Goal: Task Accomplishment & Management: Manage account settings

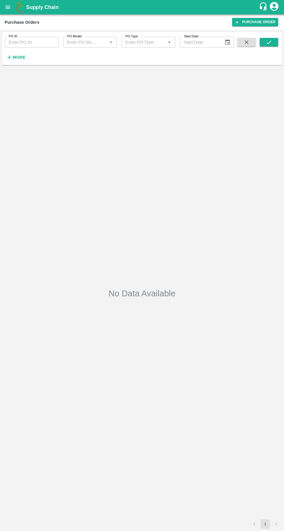
click at [8, 7] on icon "open drawer" at bounding box center [7, 6] width 5 height 3
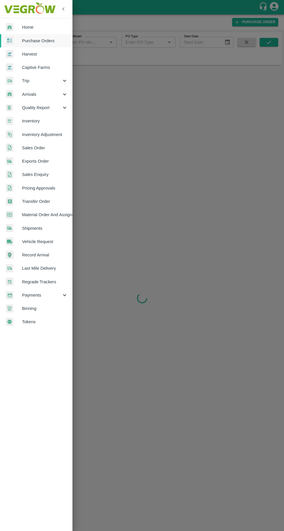
click at [50, 42] on span "Purchase Orders" at bounding box center [45, 41] width 46 height 6
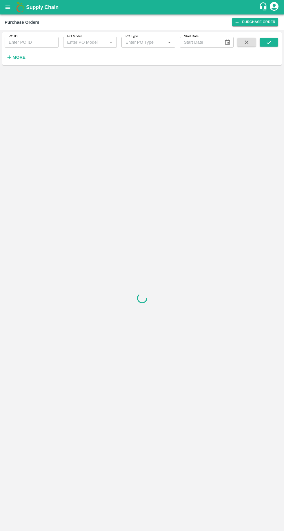
click at [23, 56] on strong "More" at bounding box center [18, 57] width 13 height 5
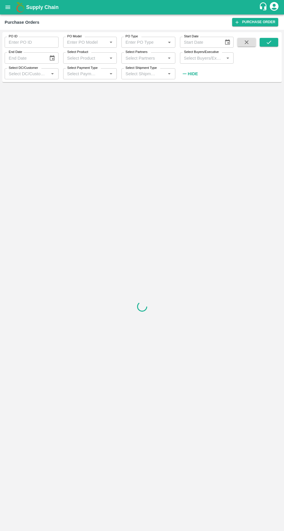
click at [212, 58] on input "Select Buyers/Executive" at bounding box center [201, 58] width 41 height 8
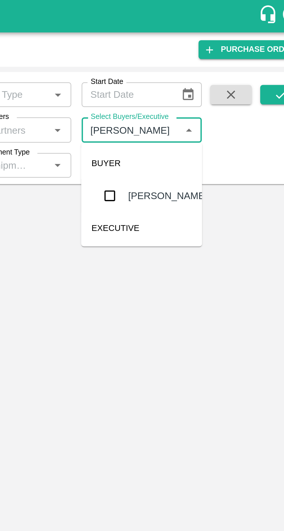
type input "vikas kokate"
click at [194, 85] on input "checkbox" at bounding box center [192, 88] width 12 height 12
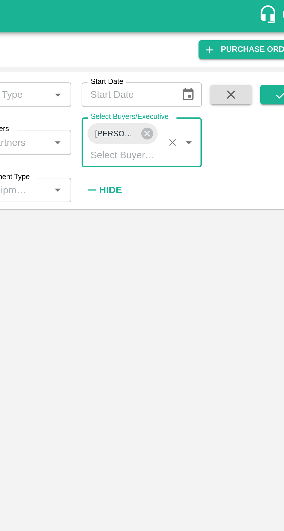
click at [269, 42] on icon "submit" at bounding box center [268, 42] width 5 height 3
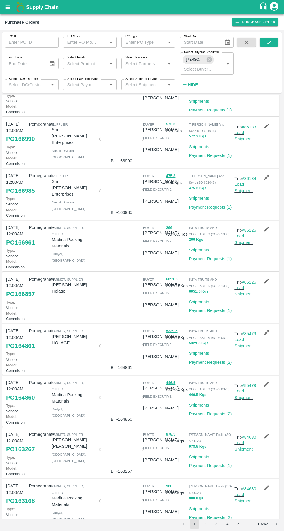
scroll to position [95, 0]
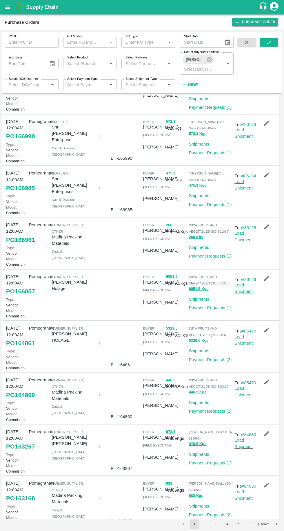
click at [16, 297] on link "PO 166857" at bounding box center [20, 291] width 29 height 10
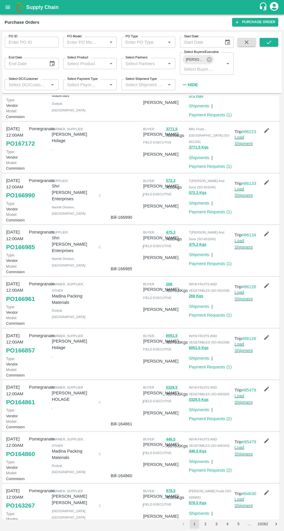
scroll to position [0, 0]
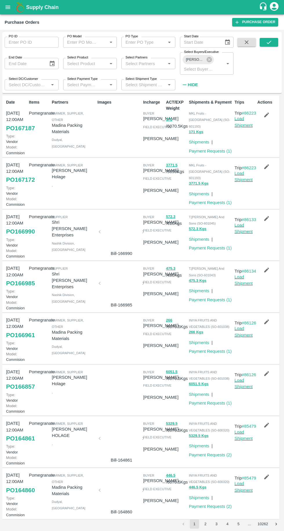
click at [12, 185] on link "PO 167172" at bounding box center [20, 180] width 29 height 10
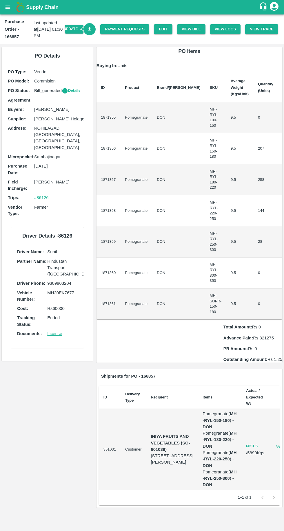
click at [199, 29] on button "View Bill" at bounding box center [191, 29] width 28 height 10
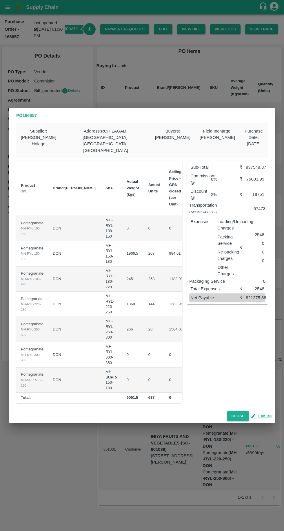
click at [269, 413] on button "Edit Bill" at bounding box center [261, 416] width 21 height 7
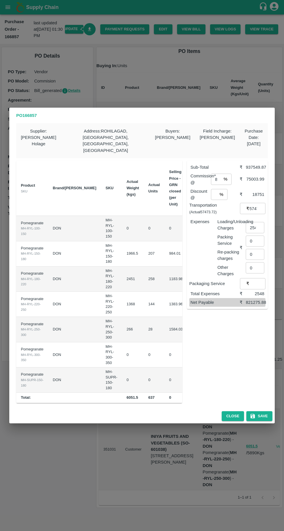
scroll to position [0, 63]
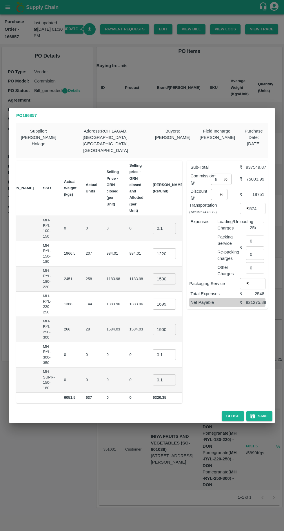
click at [153, 248] on input "1220.0469999999998" at bounding box center [164, 253] width 23 height 11
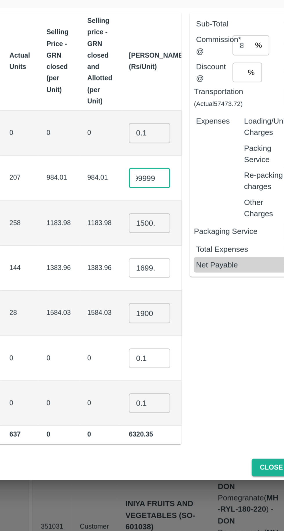
scroll to position [0, 25]
type input "1"
type input "1250"
click at [153, 273] on input "1500.0025" at bounding box center [164, 278] width 23 height 11
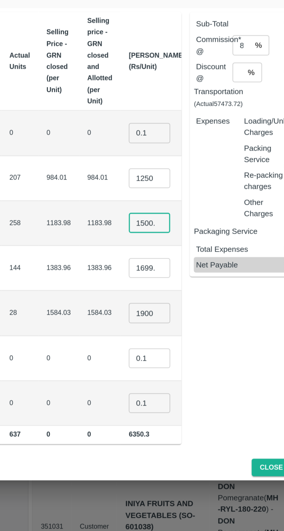
scroll to position [0, 8]
type input "1"
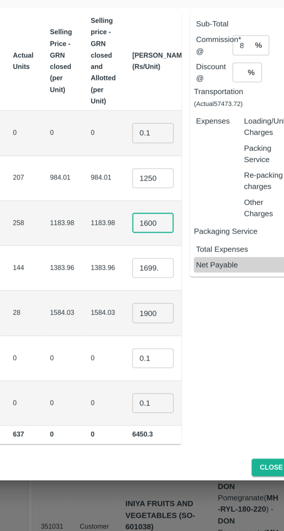
type input "1600"
click at [155, 299] on input "1699.9965" at bounding box center [166, 304] width 23 height 11
type input "1"
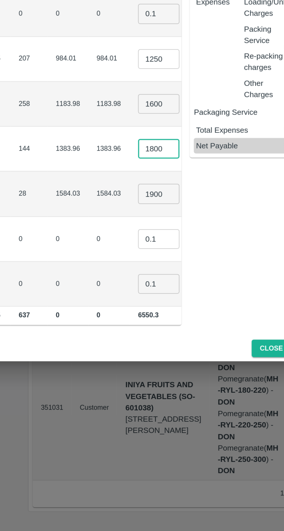
type input "1800"
click at [158, 324] on input "1900" at bounding box center [169, 329] width 23 height 11
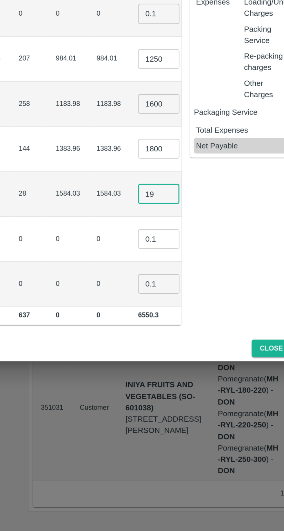
type input "1"
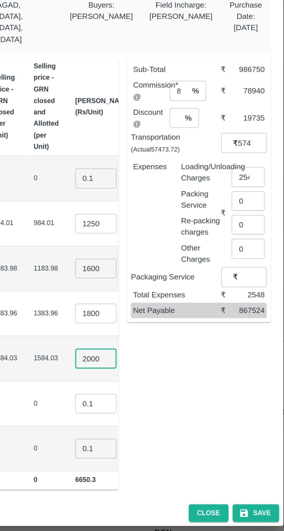
type input "2000"
click at [158, 248] on input "1250" at bounding box center [169, 253] width 23 height 11
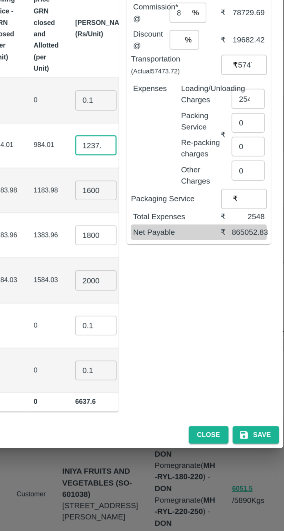
scroll to position [0, 1]
type input "1237.3"
click at [262, 411] on button "Save" at bounding box center [259, 416] width 26 height 10
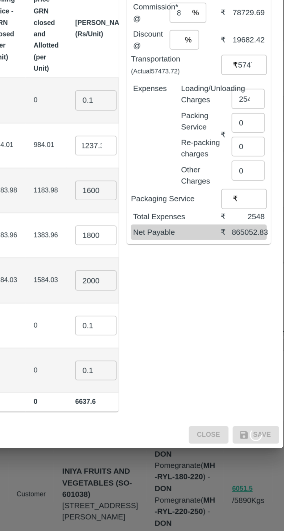
scroll to position [0, 0]
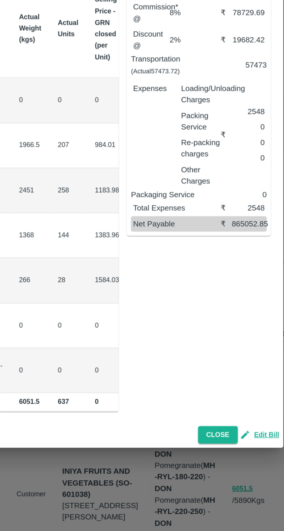
click at [238, 412] on button "Close" at bounding box center [238, 416] width 22 height 10
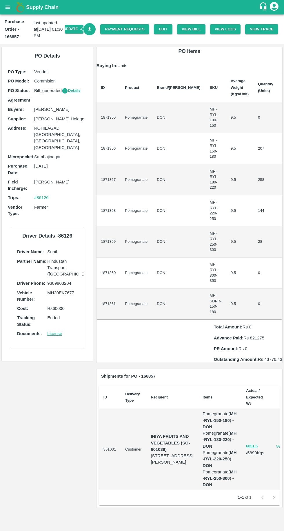
click at [92, 27] on icon "Download Bill" at bounding box center [89, 29] width 5 height 5
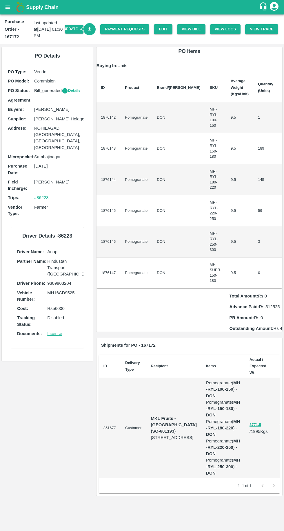
click at [202, 28] on button "View Bill" at bounding box center [191, 29] width 28 height 10
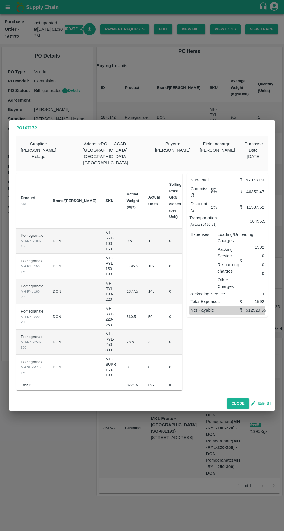
click at [267, 400] on button "Edit Bill" at bounding box center [261, 403] width 21 height 7
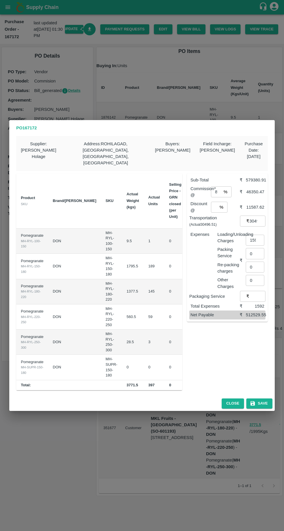
scroll to position [0, 60]
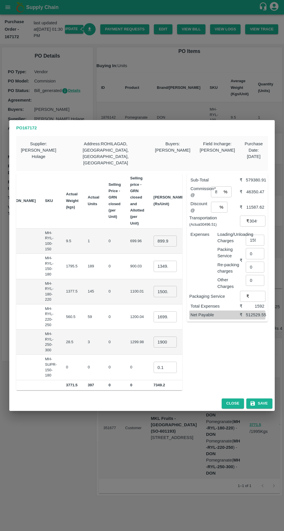
click at [153, 236] on input "899.9996" at bounding box center [164, 241] width 23 height 11
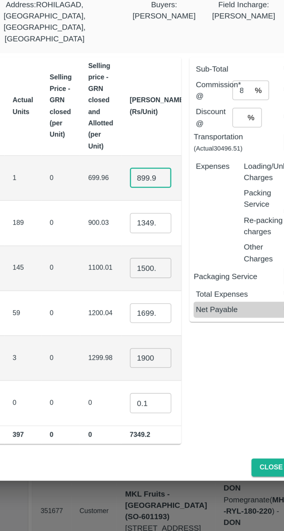
scroll to position [0, 6]
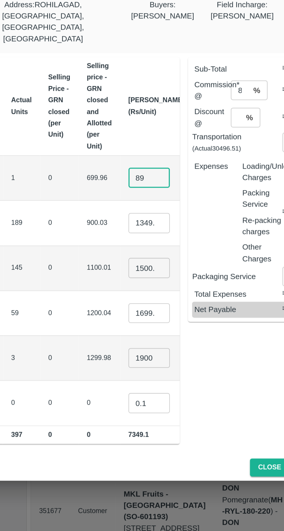
type input "8"
type input "900"
click at [153, 261] on input "1349.1045" at bounding box center [164, 266] width 23 height 11
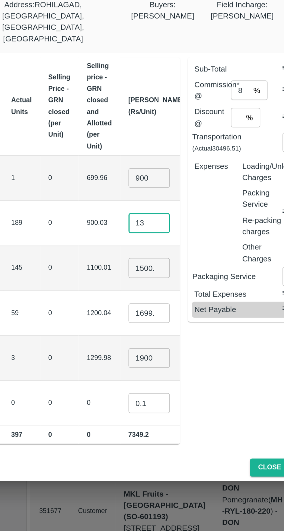
type input "1"
type input "1200"
click at [153, 286] on input "1500.0025" at bounding box center [164, 291] width 23 height 11
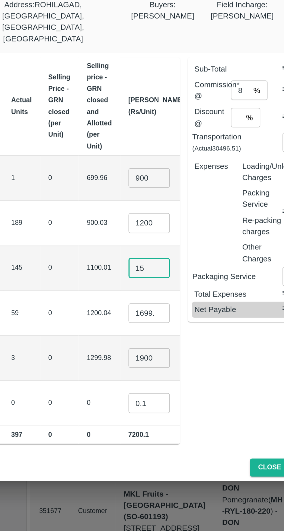
type input "1"
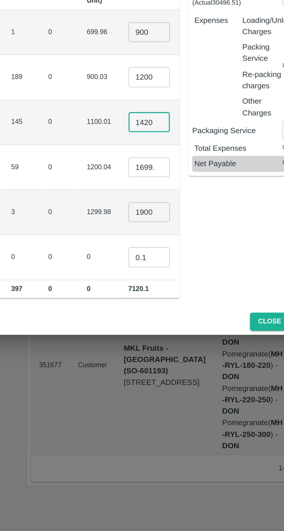
type input "1420"
click at [153, 312] on input "1699.9965" at bounding box center [164, 316] width 23 height 11
type input "1"
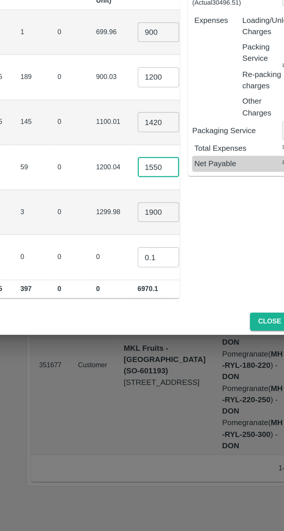
type input "1550"
click at [159, 337] on input "1900" at bounding box center [170, 342] width 23 height 11
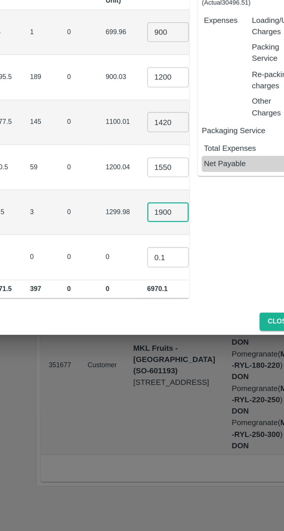
click at [159, 337] on input "1900" at bounding box center [170, 342] width 23 height 11
type input "1"
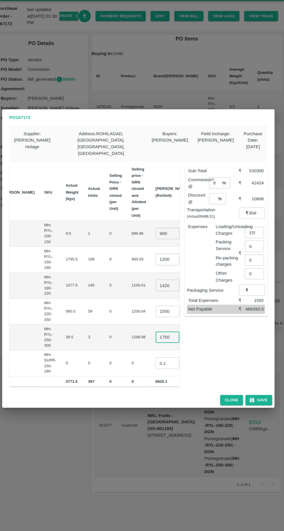
scroll to position [0, 0]
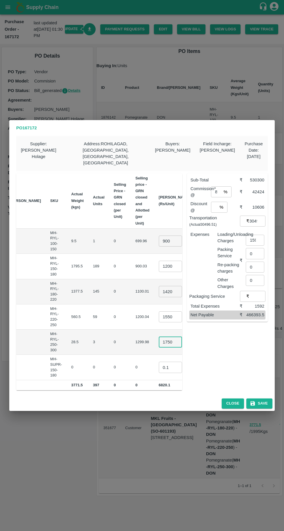
type input "1750"
click at [159, 286] on input "1420" at bounding box center [170, 291] width 23 height 11
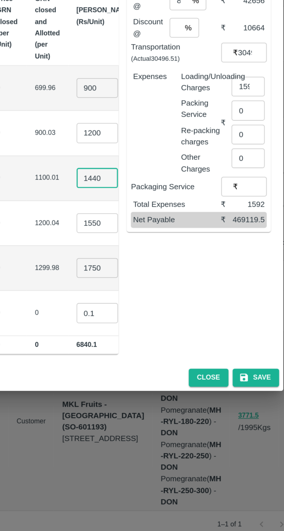
click at [159, 286] on input "1440" at bounding box center [170, 291] width 23 height 11
type input "1437.3"
click at [265, 400] on button "Save" at bounding box center [259, 404] width 26 height 10
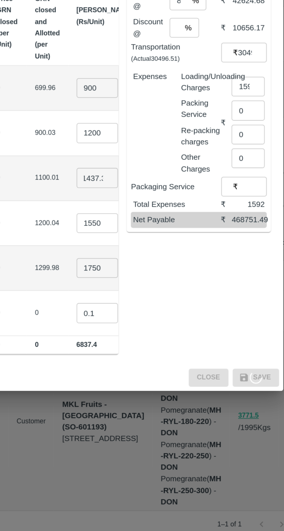
scroll to position [0, 0]
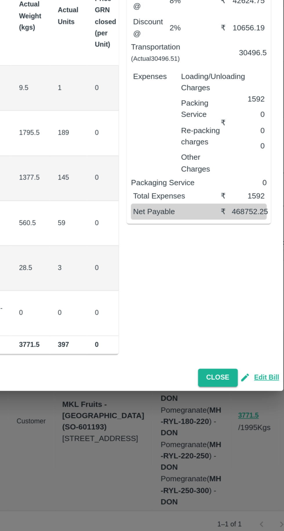
click at [233, 402] on button "Close" at bounding box center [238, 404] width 22 height 10
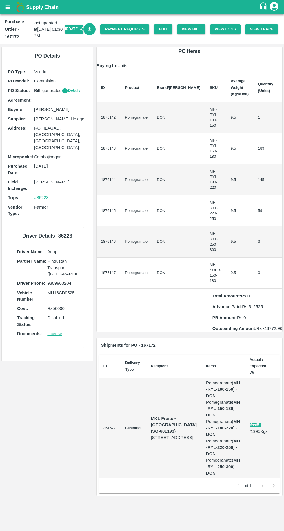
click at [92, 30] on icon "Download Bill" at bounding box center [89, 29] width 5 height 5
click at [128, 27] on link "Payment Requests" at bounding box center [124, 29] width 49 height 10
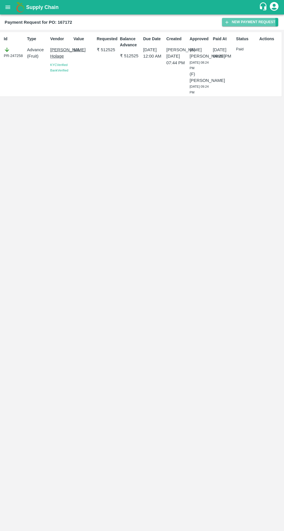
click at [241, 23] on button "New Payment Request" at bounding box center [250, 22] width 56 height 8
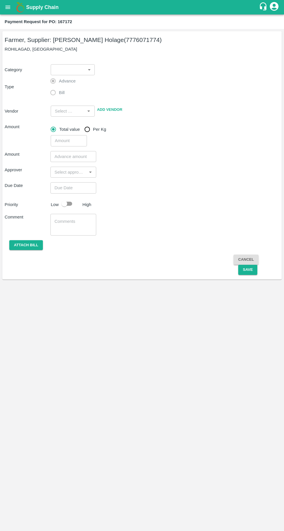
click at [72, 71] on body "Supply Chain Payment Request for PO: 167172 Farmer, Supplier: Kishor Shrimant H…" at bounding box center [142, 265] width 284 height 531
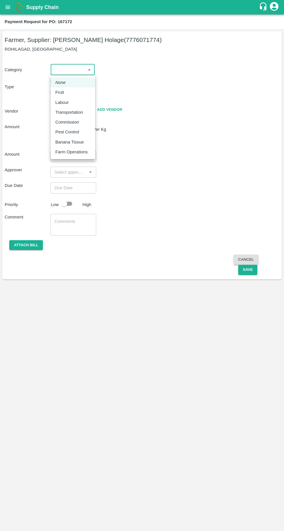
click at [63, 89] on p "Fruit" at bounding box center [59, 92] width 9 height 6
type input "1"
type input "Kishor Shrimant Holage - 7776071774(Farmer, Supplier)"
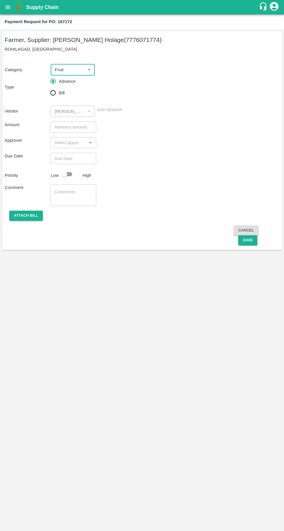
click at [58, 93] on input "Bill" at bounding box center [53, 93] width 12 height 12
radio input "true"
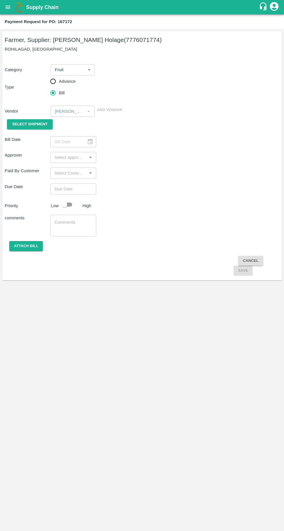
click at [31, 124] on span "Select Shipment" at bounding box center [29, 124] width 35 height 7
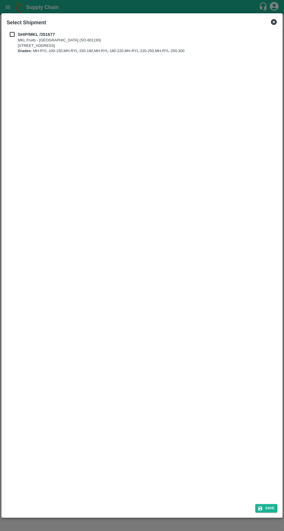
click at [24, 34] on b "SHIP/MKL /351677" at bounding box center [36, 34] width 37 height 5
checkbox input "true"
click at [260, 508] on icon "submit" at bounding box center [260, 508] width 4 height 4
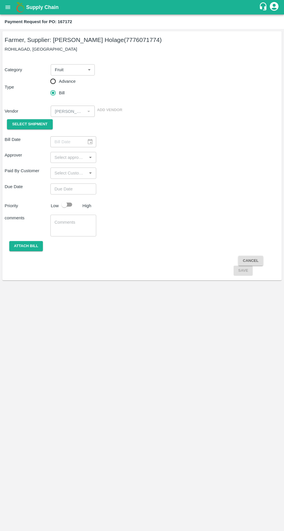
type input "[DATE]"
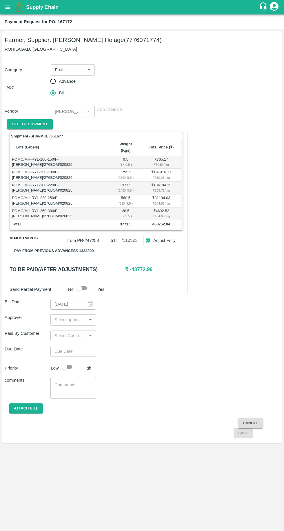
click at [113, 235] on input "512525" at bounding box center [114, 240] width 15 height 11
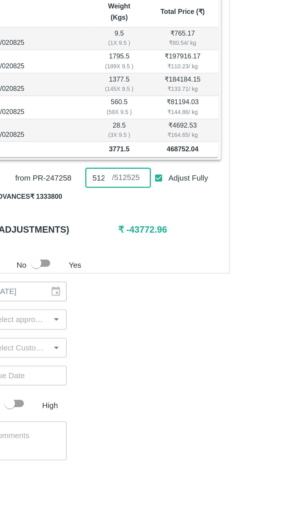
scroll to position [0, 4]
type input "5"
click at [116, 235] on input "512525" at bounding box center [114, 240] width 15 height 11
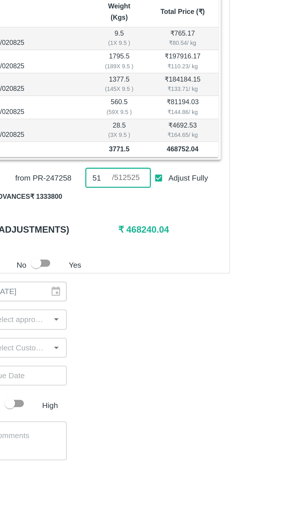
type input "5"
type input "512525"
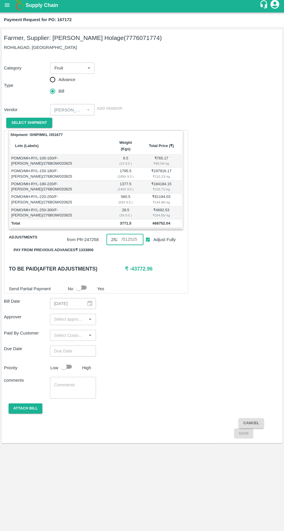
click at [60, 316] on input "input" at bounding box center [68, 320] width 33 height 8
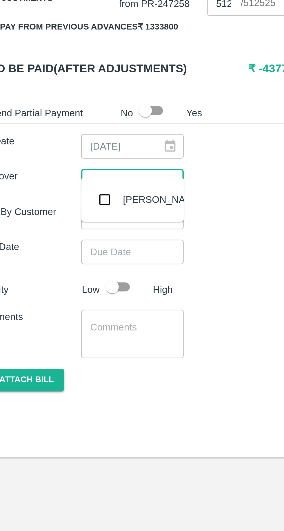
type input "muku"
click at [62, 328] on input "checkbox" at bounding box center [61, 328] width 12 height 12
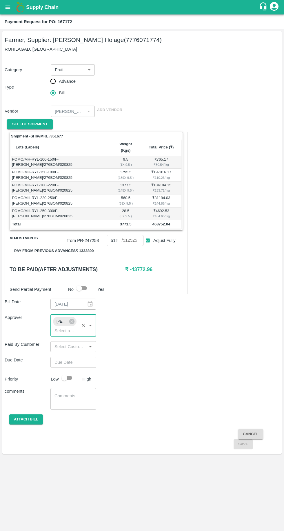
click at [59, 357] on input "Choose date" at bounding box center [71, 362] width 42 height 11
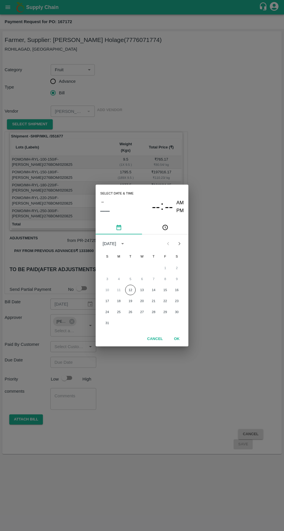
click at [129, 288] on button "12" at bounding box center [130, 290] width 10 height 10
type input "[DATE] 12:00 AM"
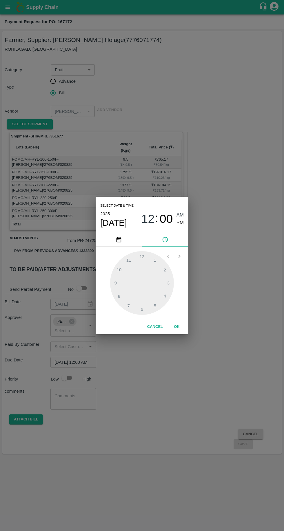
click at [176, 327] on button "OK" at bounding box center [176, 327] width 19 height 10
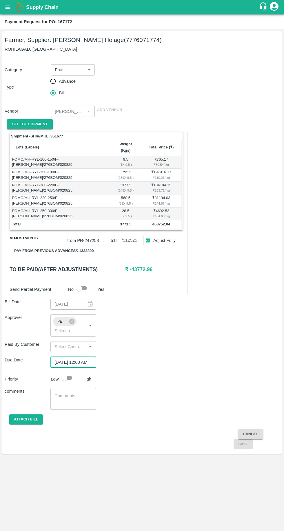
scroll to position [0, 5]
click at [25, 414] on button "Attach bill" at bounding box center [26, 419] width 34 height 10
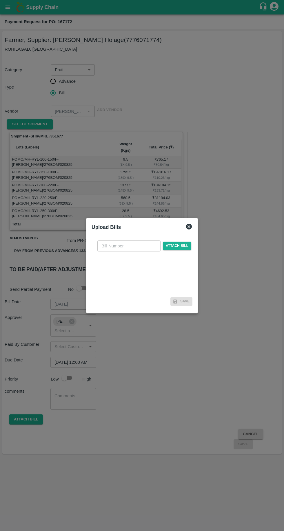
scroll to position [0, 0]
click at [108, 245] on input "text" at bounding box center [128, 245] width 63 height 11
type input "167172"
click at [179, 244] on span "Attach bill" at bounding box center [177, 246] width 28 height 8
click at [0, 0] on input "Attach bill" at bounding box center [0, 0] width 0 height 0
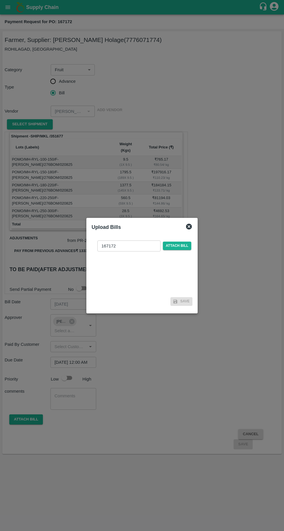
click at [188, 247] on span "Attach bill" at bounding box center [177, 246] width 28 height 8
click at [0, 0] on input "Attach bill" at bounding box center [0, 0] width 0 height 0
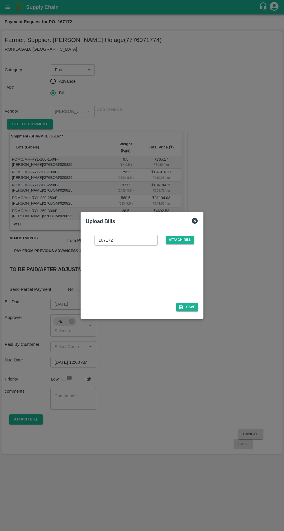
click at [143, 274] on div at bounding box center [140, 272] width 87 height 31
click at [192, 305] on button "Save" at bounding box center [187, 307] width 22 height 8
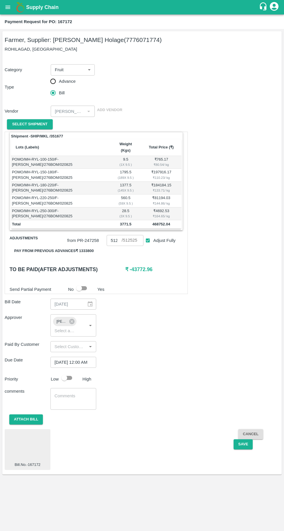
click at [242, 439] on button "Save" at bounding box center [242, 444] width 19 height 10
click at [112, 235] on input "512525" at bounding box center [114, 240] width 15 height 11
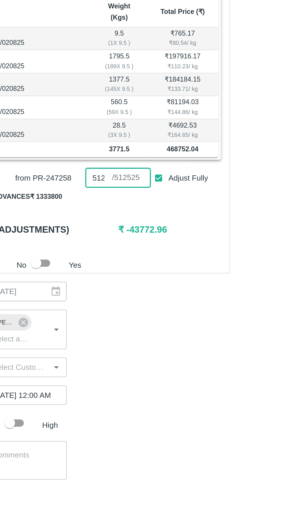
scroll to position [0, 4]
type input "5"
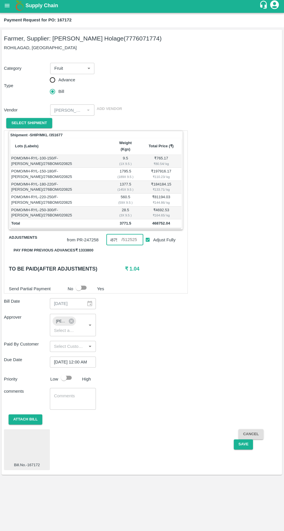
type input "468751"
click at [242, 439] on button "Save" at bounding box center [242, 444] width 19 height 10
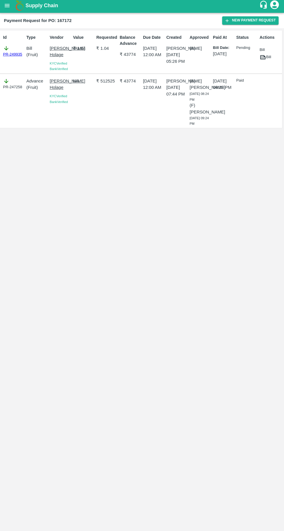
click at [8, 7] on icon "open drawer" at bounding box center [7, 6] width 5 height 3
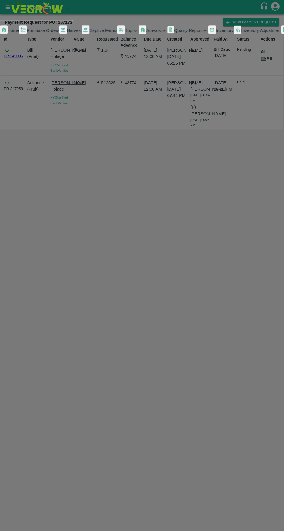
click at [49, 33] on span "Purchase Orders" at bounding box center [43, 30] width 32 height 5
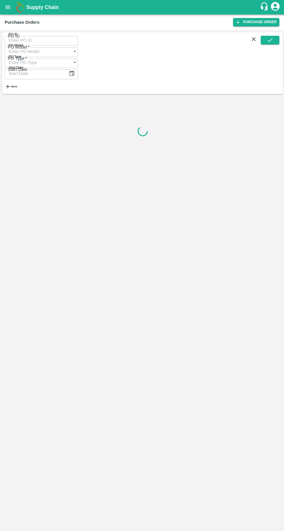
click at [17, 85] on h6 "More" at bounding box center [14, 86] width 6 height 3
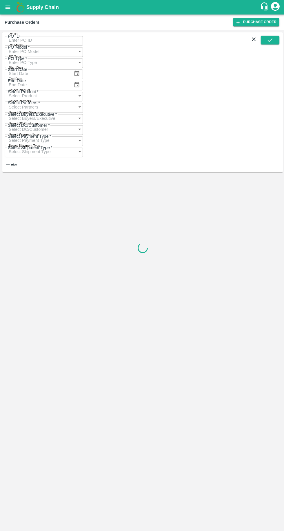
click at [71, 112] on input "Select Buyers/Executive" at bounding box center [38, 117] width 67 height 11
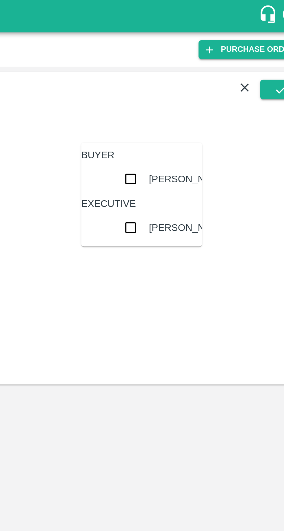
type input "vikas kok"
click at [196, 83] on input "checkbox" at bounding box center [202, 80] width 12 height 12
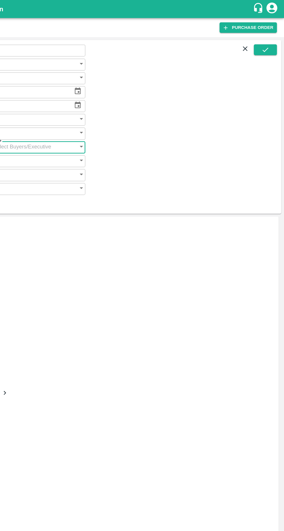
click at [273, 44] on button "submit" at bounding box center [268, 40] width 19 height 9
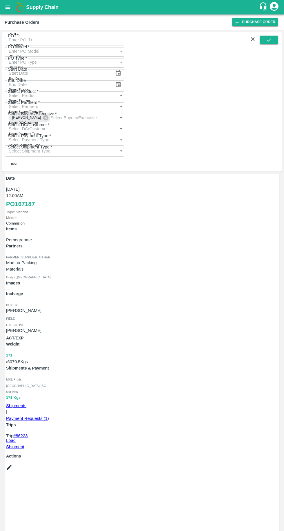
scroll to position [38, 0]
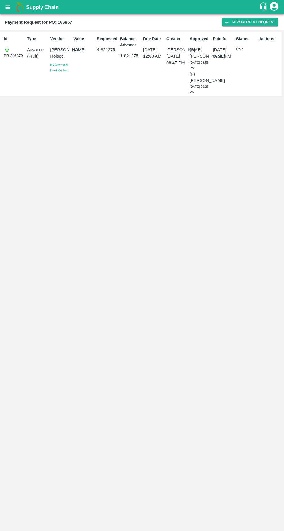
click at [238, 24] on button "New Payment Request" at bounding box center [250, 22] width 56 height 8
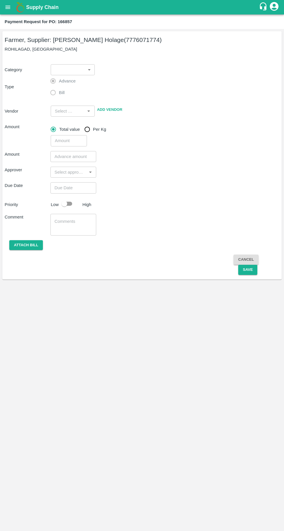
click at [73, 69] on body "Supply Chain Payment Request for PO: 166857 Farmer, Supplier: [PERSON_NAME] Hol…" at bounding box center [142, 265] width 284 height 531
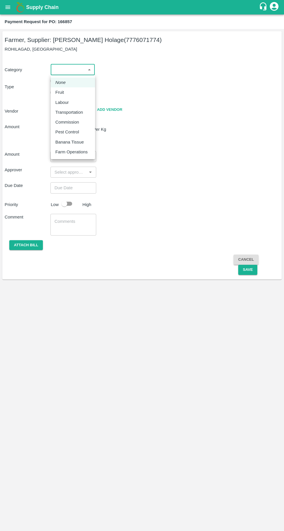
click at [59, 93] on p "Fruit" at bounding box center [59, 92] width 9 height 6
type input "1"
type input "[PERSON_NAME] Holage - 7776071774(Farmer, Supplier)"
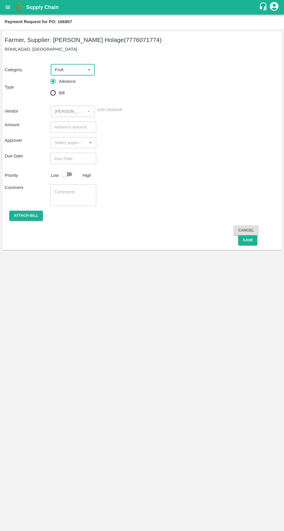
click at [54, 91] on input "Bill" at bounding box center [53, 93] width 12 height 12
radio input "true"
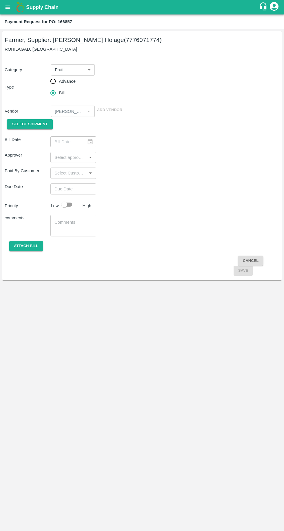
click at [27, 124] on span "Select Shipment" at bounding box center [29, 124] width 35 height 7
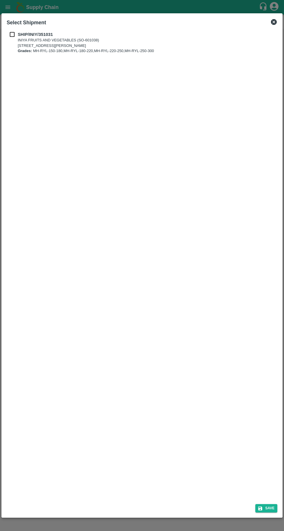
click at [22, 31] on p "SHIP/INIY/351031" at bounding box center [85, 34] width 135 height 6
checkbox input "true"
click at [266, 506] on button "Save" at bounding box center [266, 508] width 22 height 8
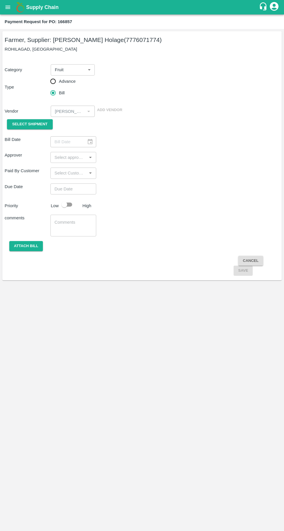
type input "[DATE]"
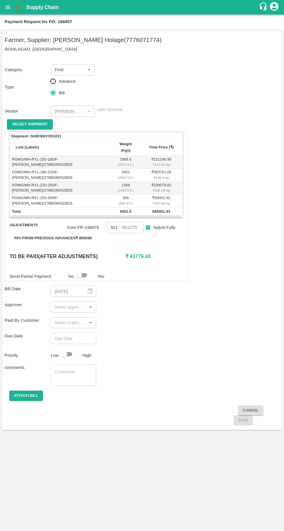
click at [41, 233] on button "Pay from previous advances ₹ 865049" at bounding box center [53, 238] width 87 height 10
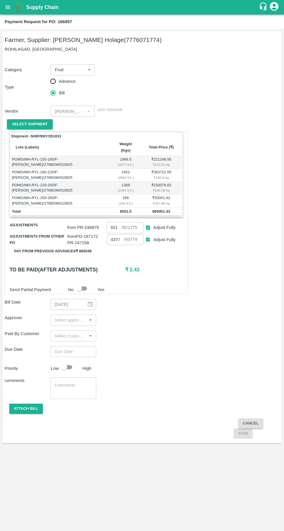
click at [116, 234] on input "43774" at bounding box center [115, 239] width 17 height 11
click at [60, 316] on input "input" at bounding box center [68, 320] width 33 height 8
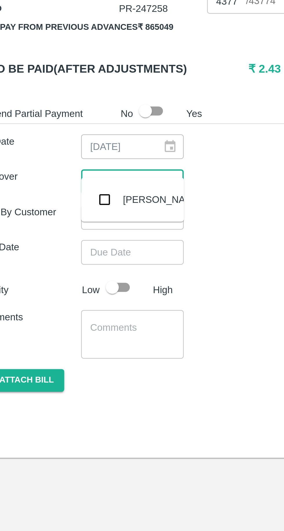
type input "muk"
click at [64, 327] on input "checkbox" at bounding box center [61, 328] width 12 height 12
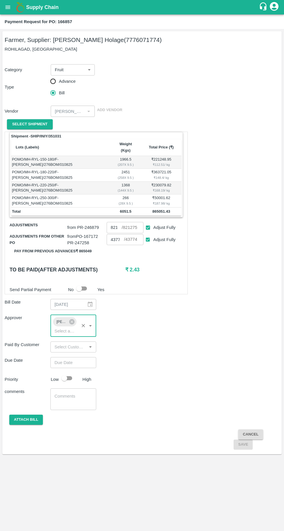
click at [58, 357] on input "Choose date" at bounding box center [71, 362] width 42 height 11
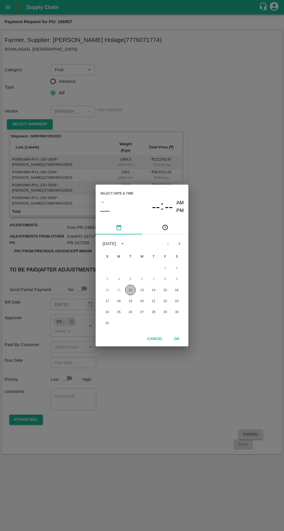
click at [131, 289] on button "12" at bounding box center [130, 290] width 10 height 10
type input "[DATE] 12:00 AM"
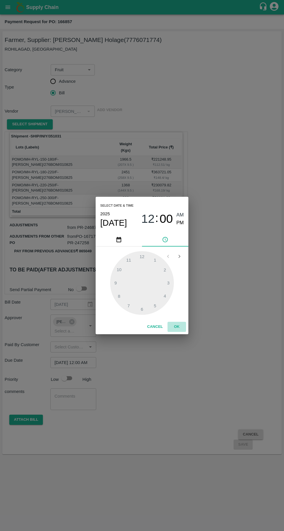
click at [169, 326] on button "OK" at bounding box center [176, 327] width 19 height 10
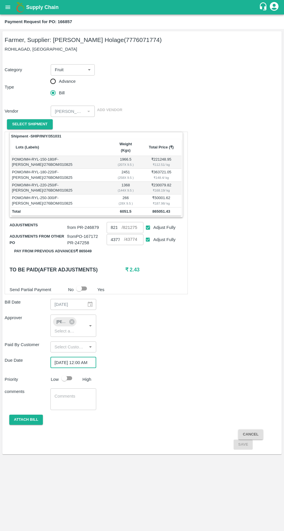
scroll to position [0, 5]
click at [21, 415] on button "Attach bill" at bounding box center [26, 420] width 34 height 10
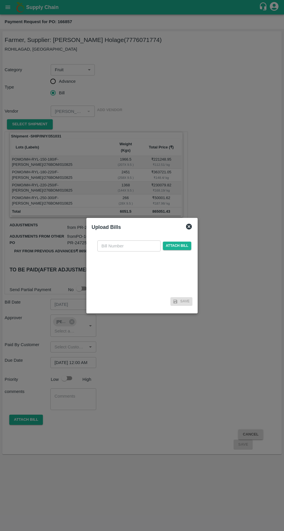
scroll to position [0, 0]
click at [105, 244] on input "text" at bounding box center [128, 245] width 63 height 11
type input "166857"
click at [174, 244] on span "Attach bill" at bounding box center [177, 246] width 28 height 8
click at [0, 0] on input "Attach bill" at bounding box center [0, 0] width 0 height 0
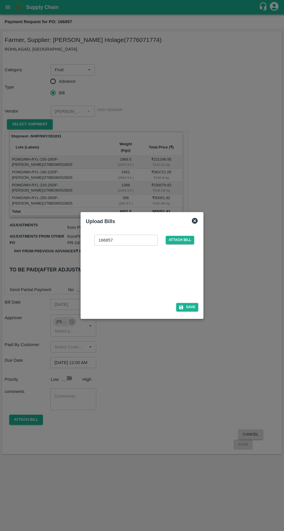
click at [191, 309] on button "Save" at bounding box center [187, 307] width 22 height 8
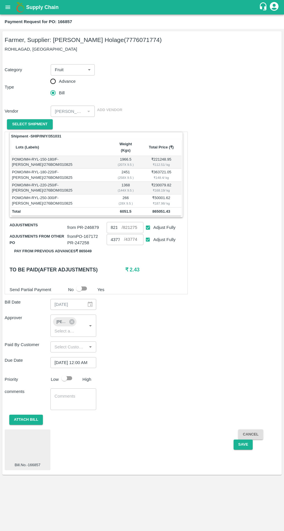
click at [241, 440] on button "Save" at bounding box center [242, 445] width 19 height 10
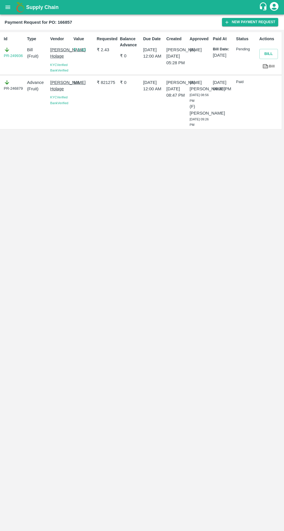
click at [9, 7] on icon "open drawer" at bounding box center [7, 6] width 5 height 3
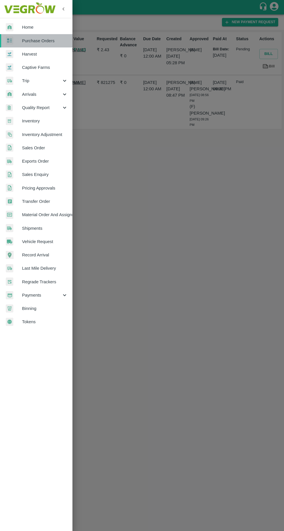
click at [25, 43] on span "Purchase Orders" at bounding box center [45, 41] width 46 height 6
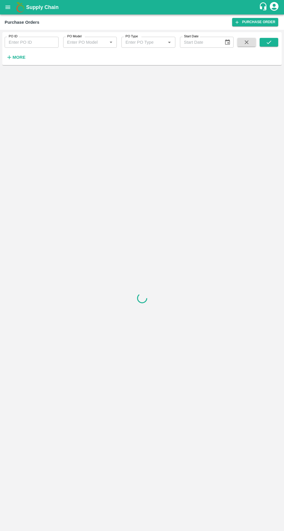
click at [8, 58] on icon "button" at bounding box center [9, 57] width 6 height 6
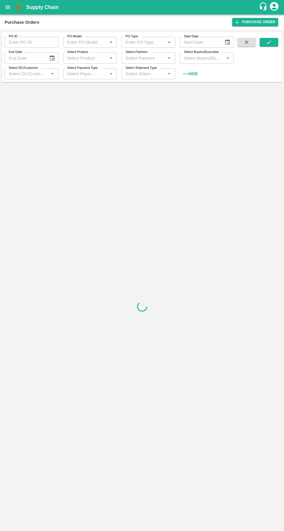
click at [196, 58] on input "Select Buyers/Executive" at bounding box center [201, 58] width 41 height 8
click at [193, 54] on label "Select Buyers/Executive" at bounding box center [201, 52] width 35 height 5
click at [193, 54] on input "Select Buyers/Executive" at bounding box center [201, 58] width 41 height 8
type input "[PERSON_NAME]"
click at [191, 87] on input "checkbox" at bounding box center [192, 88] width 12 height 12
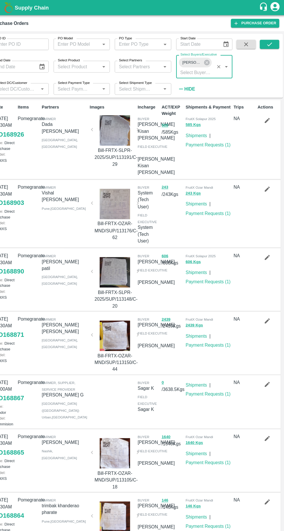
click at [269, 42] on icon "submit" at bounding box center [268, 42] width 6 height 6
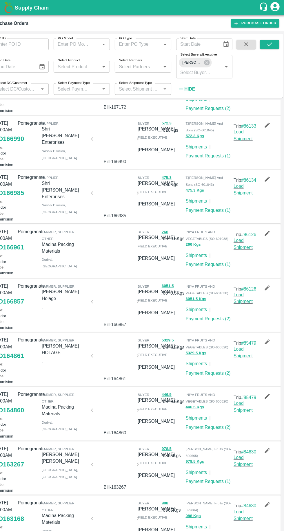
scroll to position [57, 0]
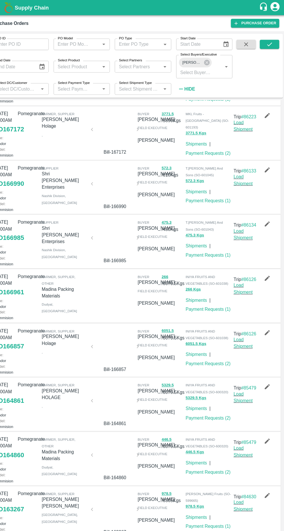
click at [219, 297] on link "Payment Requests ( 1 )" at bounding box center [210, 294] width 43 height 5
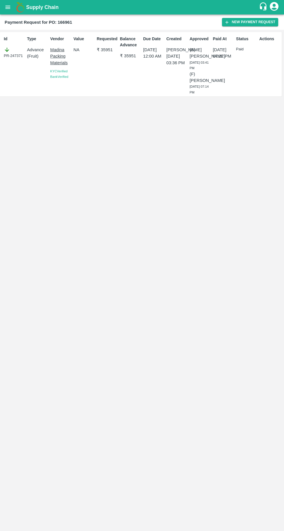
click at [238, 22] on button "New Payment Request" at bounding box center [250, 22] width 56 height 8
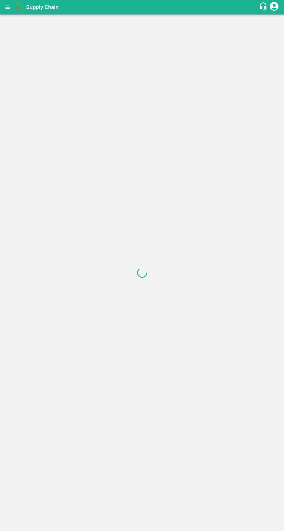
click at [70, 49] on div at bounding box center [142, 272] width 284 height 517
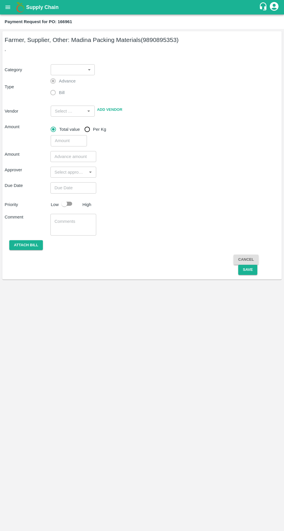
click at [71, 66] on body "Supply Chain Payment Request for PO: 166961 Farmer, Supplier, Other: Madina Pac…" at bounding box center [142, 265] width 284 height 531
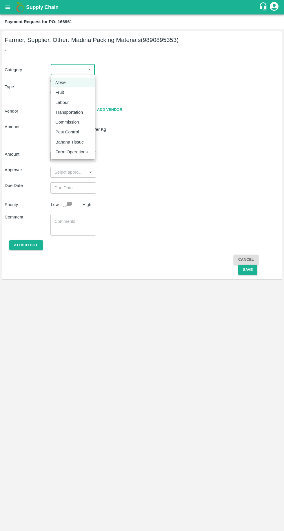
click at [58, 90] on p "Fruit" at bounding box center [59, 92] width 9 height 6
type input "1"
type input "Madina Packing Materials - 9890895353(Farmer, Supplier, Other)"
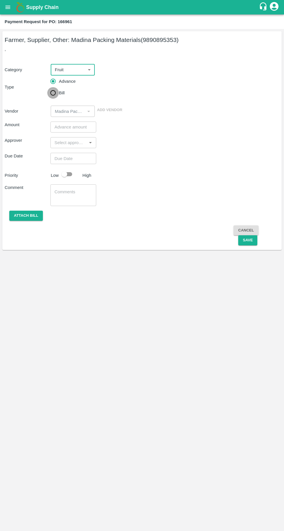
click at [55, 90] on input "Bill" at bounding box center [53, 93] width 12 height 12
radio input "true"
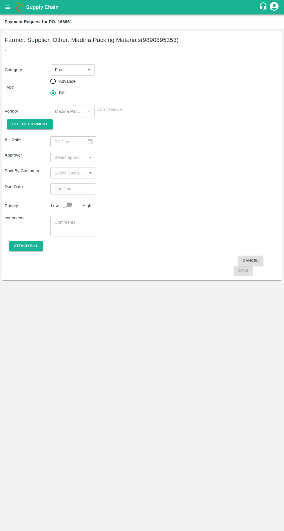
click at [26, 123] on span "Select Shipment" at bounding box center [29, 124] width 35 height 7
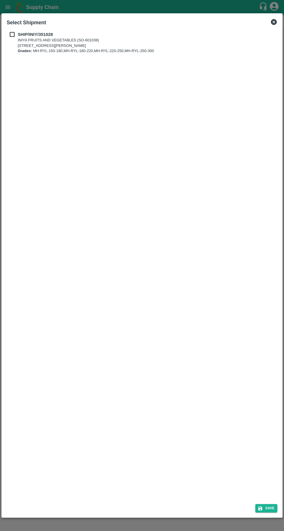
click at [21, 36] on b "SHIP/INIY/351028" at bounding box center [35, 34] width 35 height 5
checkbox input "true"
click at [267, 506] on button "Save" at bounding box center [266, 508] width 22 height 8
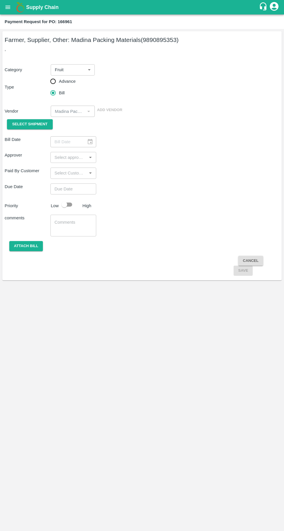
type input "01/08/2025"
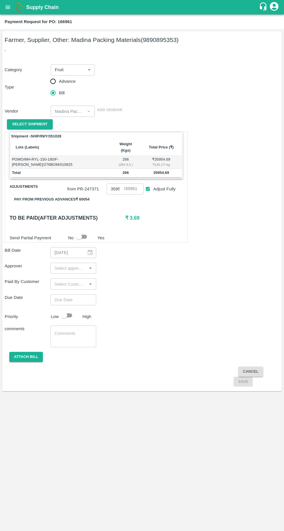
click at [60, 265] on input "input" at bounding box center [68, 269] width 33 height 8
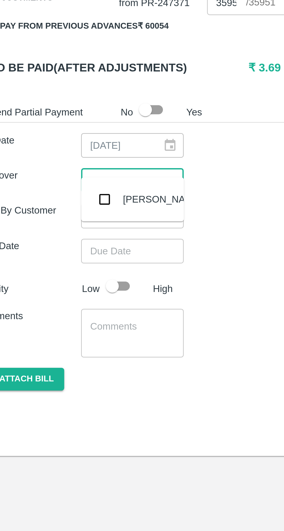
type input "muk"
click at [62, 277] on input "checkbox" at bounding box center [61, 277] width 12 height 12
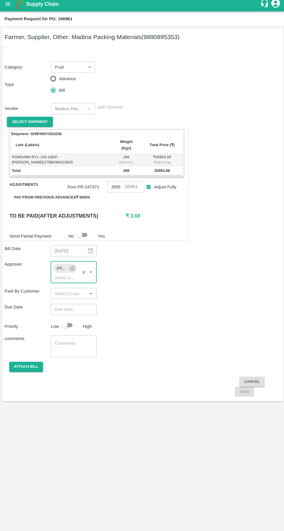
click at [59, 305] on input "Choose date" at bounding box center [71, 310] width 42 height 11
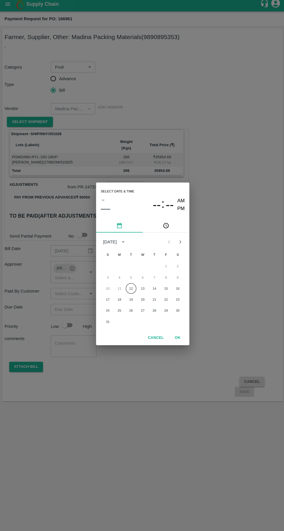
click at [130, 290] on button "12" at bounding box center [130, 290] width 10 height 10
type input "[DATE] 12:00 AM"
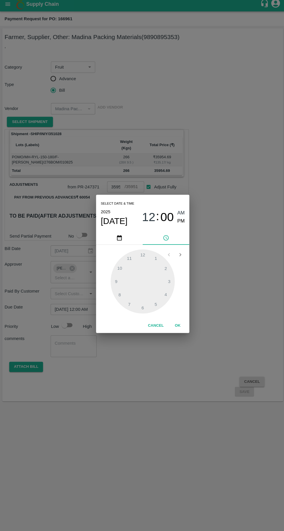
click at [177, 327] on button "OK" at bounding box center [176, 327] width 19 height 10
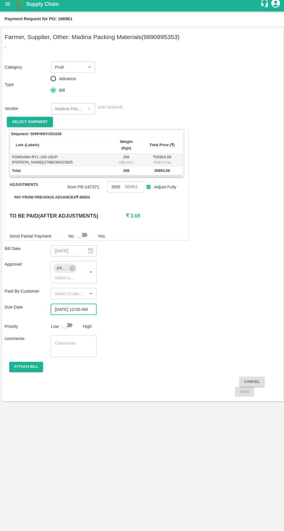
click at [27, 363] on button "Attach bill" at bounding box center [26, 368] width 34 height 10
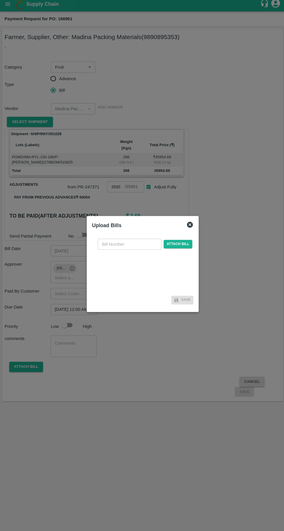
scroll to position [0, 0]
click at [105, 246] on input "text" at bounding box center [128, 245] width 63 height 11
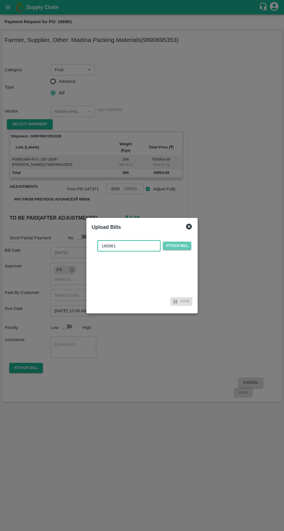
type input "166961"
click at [187, 250] on span "Attach bill" at bounding box center [177, 246] width 28 height 8
click at [0, 0] on input "Attach bill" at bounding box center [0, 0] width 0 height 0
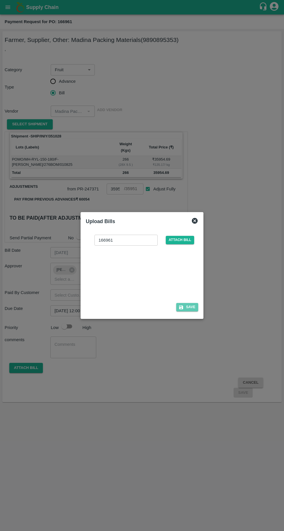
click at [188, 307] on button "Save" at bounding box center [187, 307] width 22 height 8
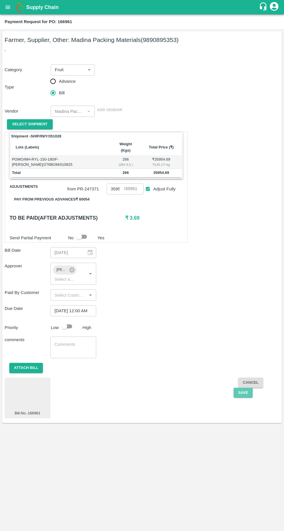
click at [244, 388] on button "Save" at bounding box center [242, 393] width 19 height 10
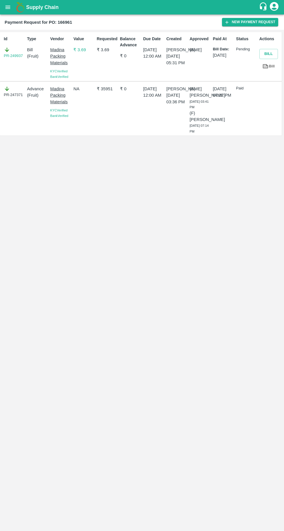
click at [10, 7] on icon "open drawer" at bounding box center [7, 6] width 5 height 3
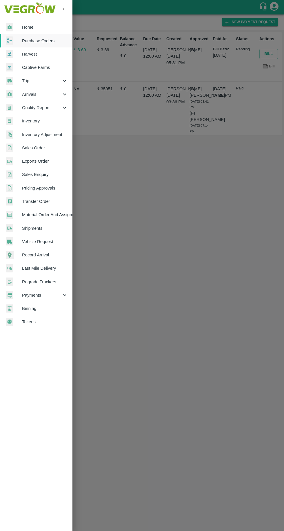
click at [26, 38] on span "Purchase Orders" at bounding box center [45, 41] width 46 height 6
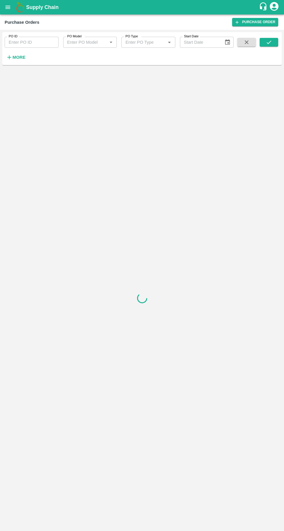
click at [19, 57] on strong "More" at bounding box center [18, 57] width 13 height 5
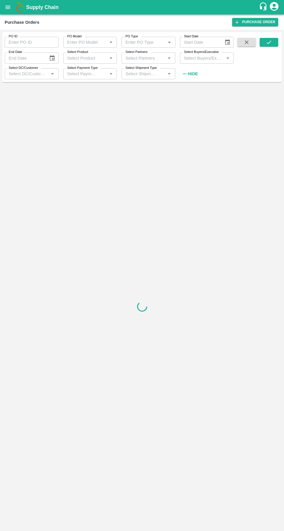
click at [194, 60] on input "Select Buyers/Executive" at bounding box center [201, 58] width 41 height 8
click at [195, 56] on input "Select Buyers/Executive" at bounding box center [201, 58] width 41 height 8
type input "vikas kok"
click at [191, 85] on input "checkbox" at bounding box center [192, 88] width 12 height 12
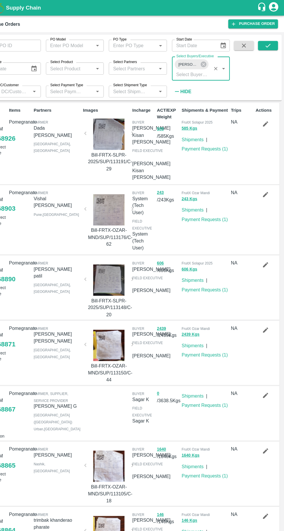
click at [267, 41] on icon "submit" at bounding box center [268, 42] width 6 height 6
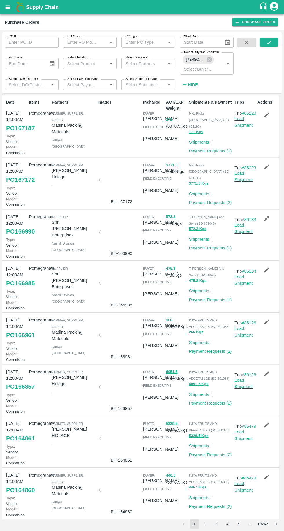
click at [199, 149] on link "Payment Requests ( 1 )" at bounding box center [210, 151] width 43 height 5
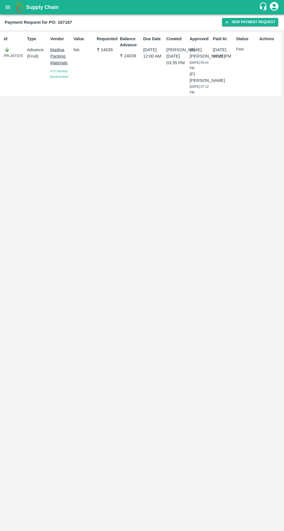
click at [233, 24] on button "New Payment Request" at bounding box center [250, 22] width 56 height 8
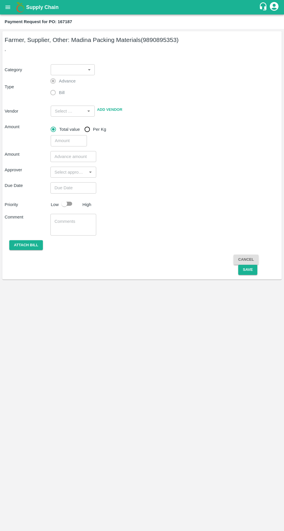
click at [65, 69] on body "Supply Chain Payment Request for PO: 167187 Farmer, Supplier, Other: Madina Pac…" at bounding box center [142, 265] width 284 height 531
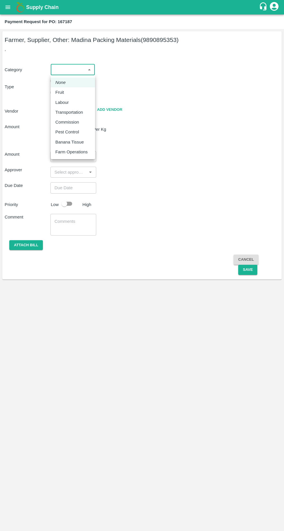
click at [59, 90] on p "Fruit" at bounding box center [59, 92] width 9 height 6
type input "1"
type input "Madina Packing Materials - 9890895353(Farmer, Supplier, Other)"
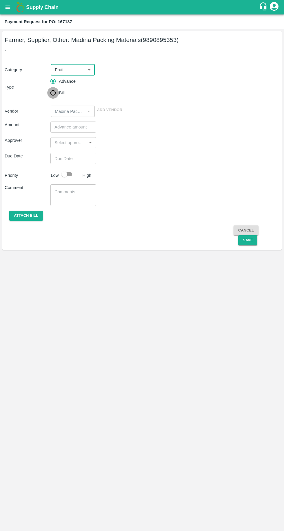
click at [53, 96] on input "Bill" at bounding box center [53, 93] width 12 height 12
radio input "true"
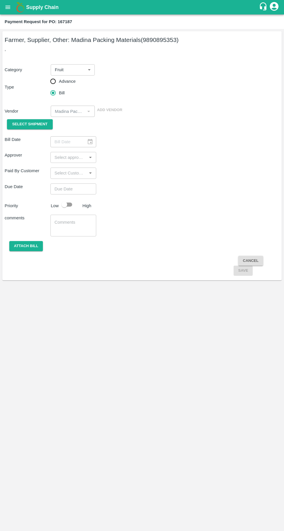
click at [24, 124] on span "Select Shipment" at bounding box center [29, 124] width 35 height 7
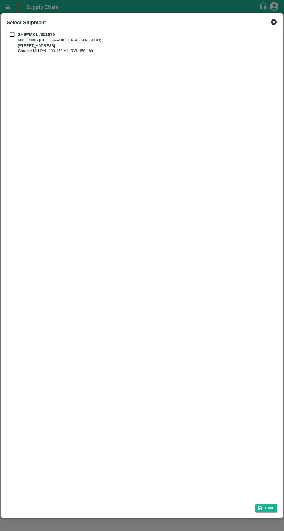
click at [20, 34] on b "SHIP/MKL /351676" at bounding box center [36, 34] width 37 height 5
checkbox input "true"
click at [264, 505] on button "Save" at bounding box center [266, 508] width 22 height 8
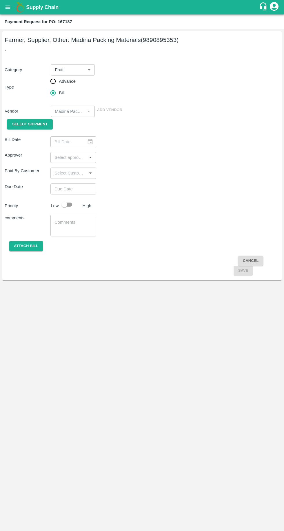
type input "[DATE]"
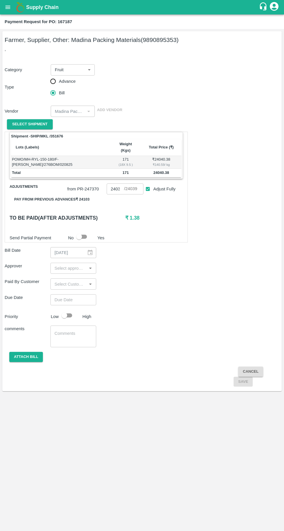
click at [60, 265] on input "input" at bounding box center [68, 269] width 33 height 8
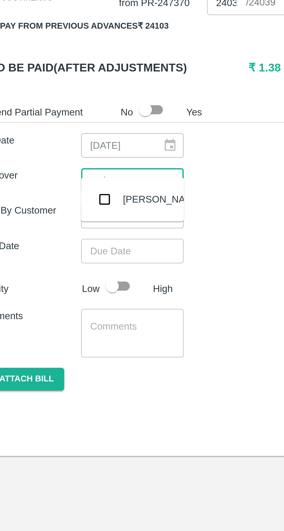
type input "muku"
click at [59, 278] on input "checkbox" at bounding box center [61, 277] width 12 height 12
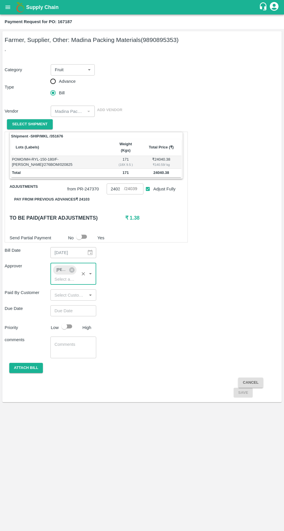
click at [59, 305] on input "Choose date" at bounding box center [71, 310] width 42 height 11
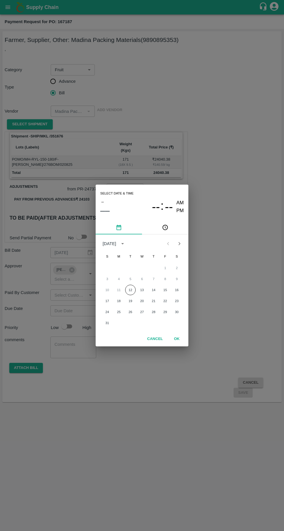
click at [129, 289] on button "12" at bounding box center [130, 290] width 10 height 10
type input "[DATE] 12:00 AM"
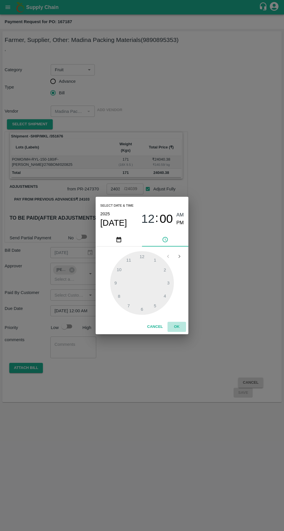
click at [176, 327] on button "OK" at bounding box center [176, 327] width 19 height 10
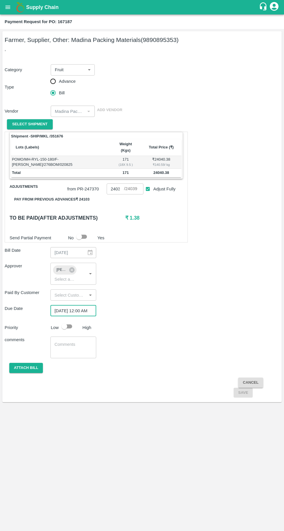
scroll to position [0, 5]
click at [23, 363] on button "Attach bill" at bounding box center [26, 368] width 34 height 10
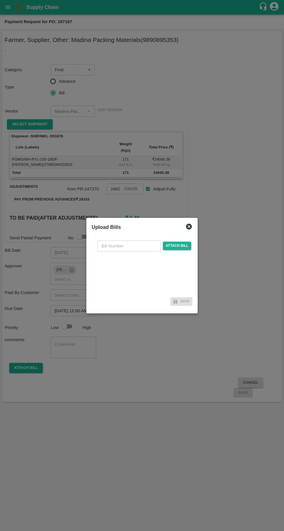
scroll to position [0, 0]
click at [108, 245] on input "text" at bounding box center [128, 245] width 63 height 11
type input "167187"
click at [179, 246] on span "Attach bill" at bounding box center [177, 246] width 28 height 8
click at [0, 0] on input "Attach bill" at bounding box center [0, 0] width 0 height 0
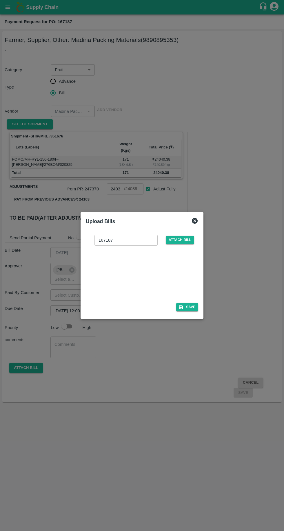
click at [192, 308] on button "Save" at bounding box center [187, 307] width 22 height 8
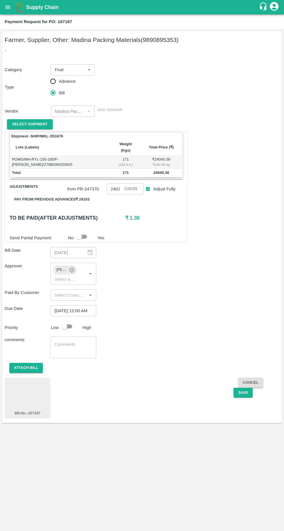
click at [242, 388] on button "Save" at bounding box center [242, 393] width 19 height 10
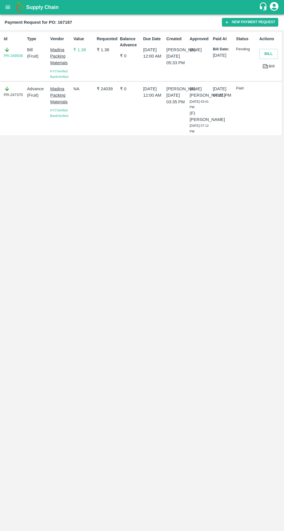
click at [8, 7] on icon "open drawer" at bounding box center [7, 6] width 5 height 3
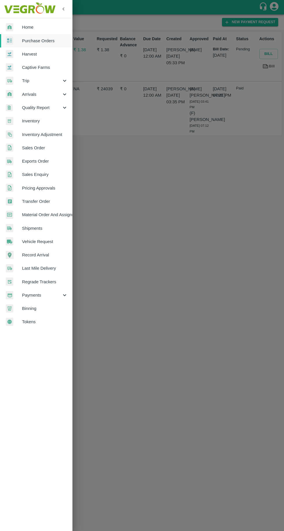
click at [51, 297] on span "Payments" at bounding box center [41, 295] width 39 height 6
click at [61, 310] on span "My Payment Requests" at bounding box center [47, 308] width 41 height 6
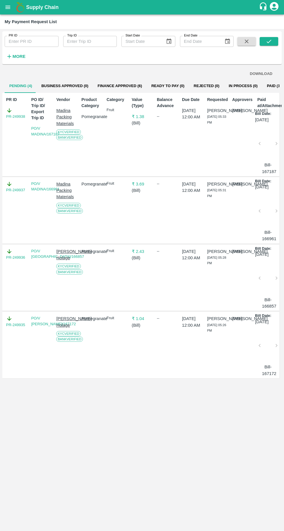
click at [78, 85] on button "Business Approved (0)" at bounding box center [65, 86] width 56 height 14
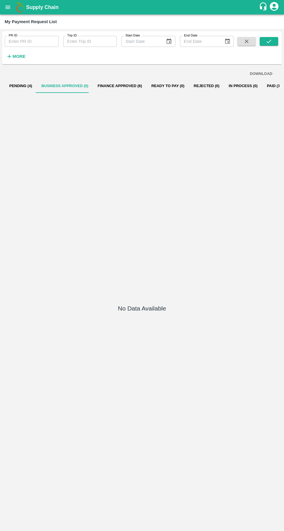
click at [22, 86] on button "Pending (4)" at bounding box center [21, 86] width 32 height 14
